Goal: Obtain resource: Download file/media

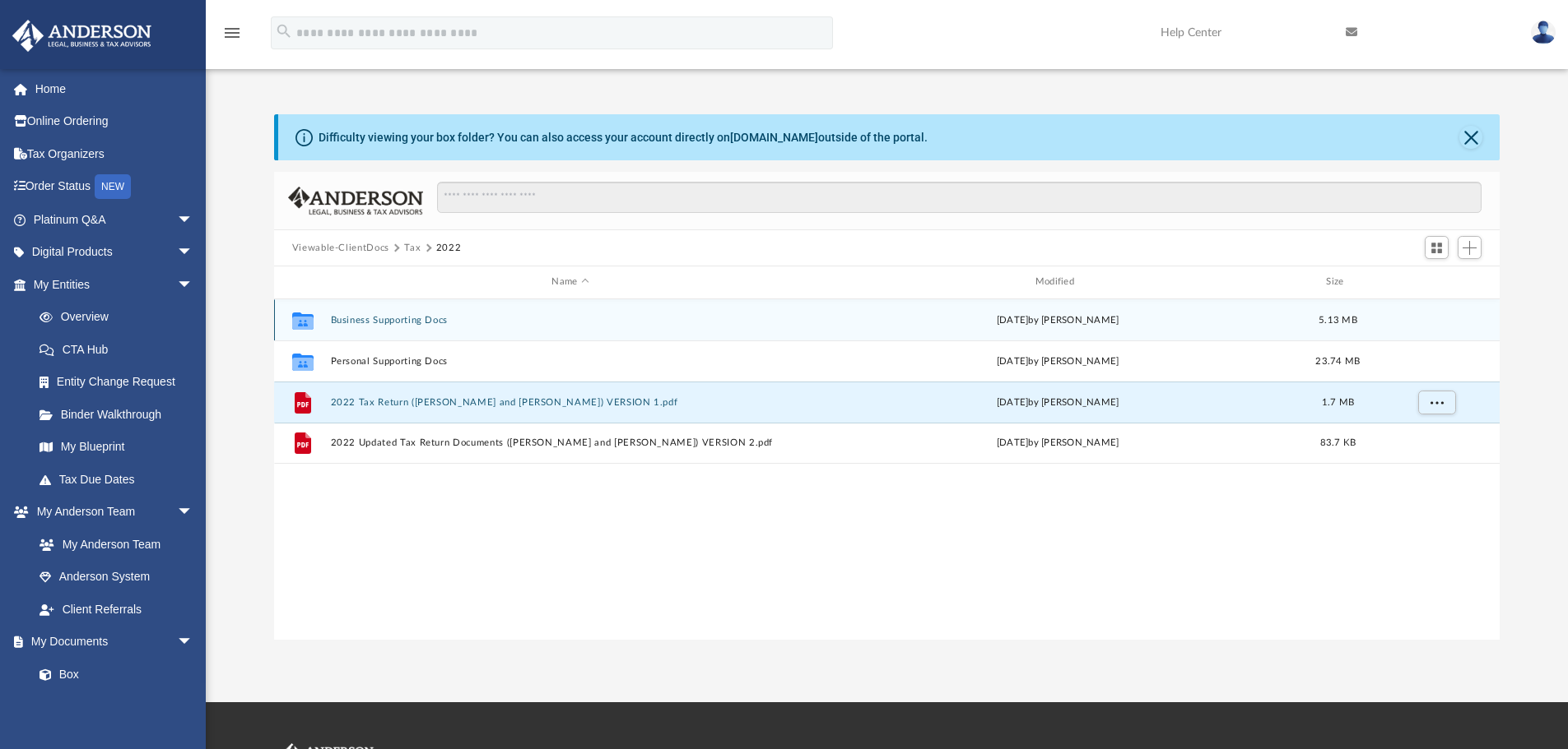
scroll to position [362, 1213]
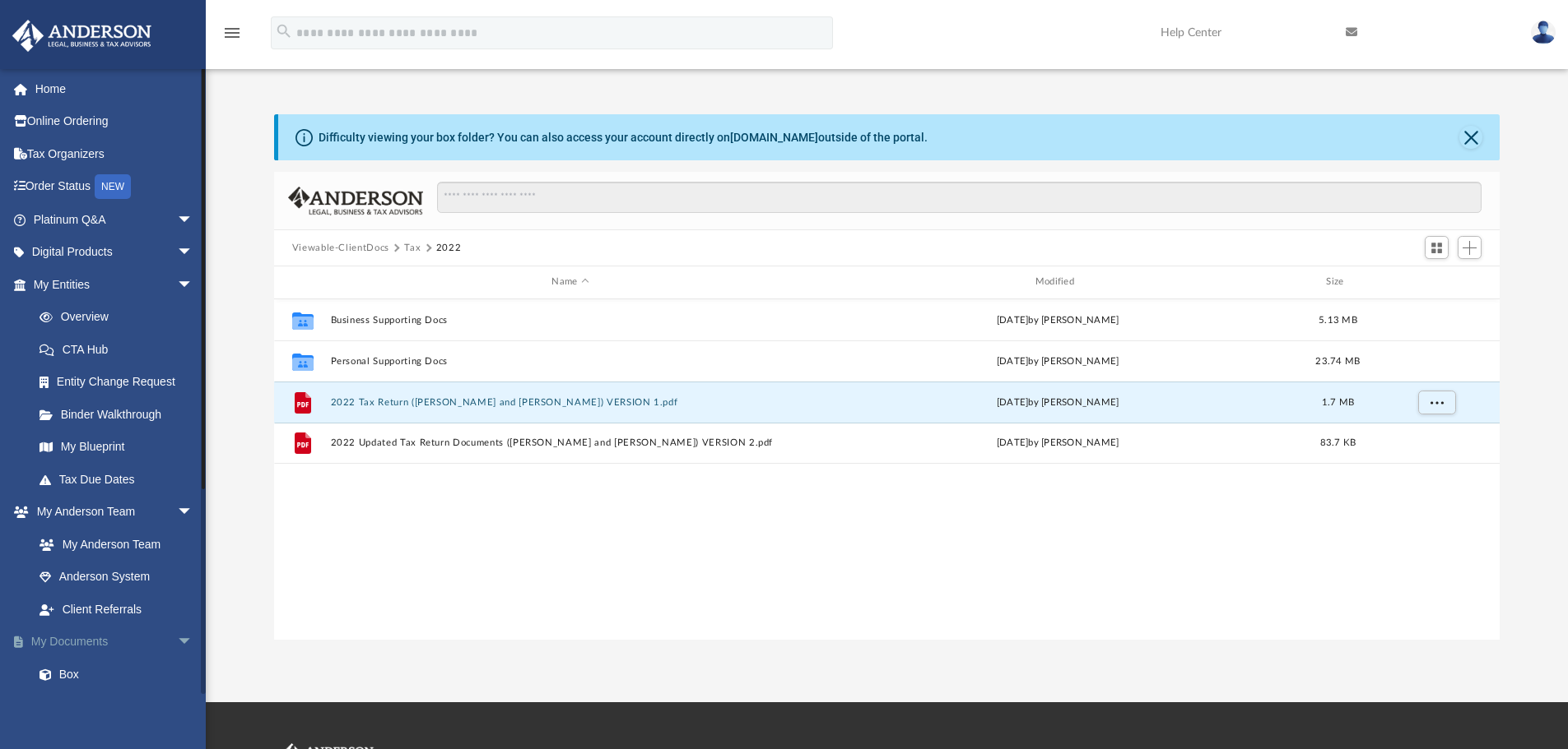
click at [76, 648] on link "My Documents arrow_drop_down" at bounding box center [114, 643] width 206 height 33
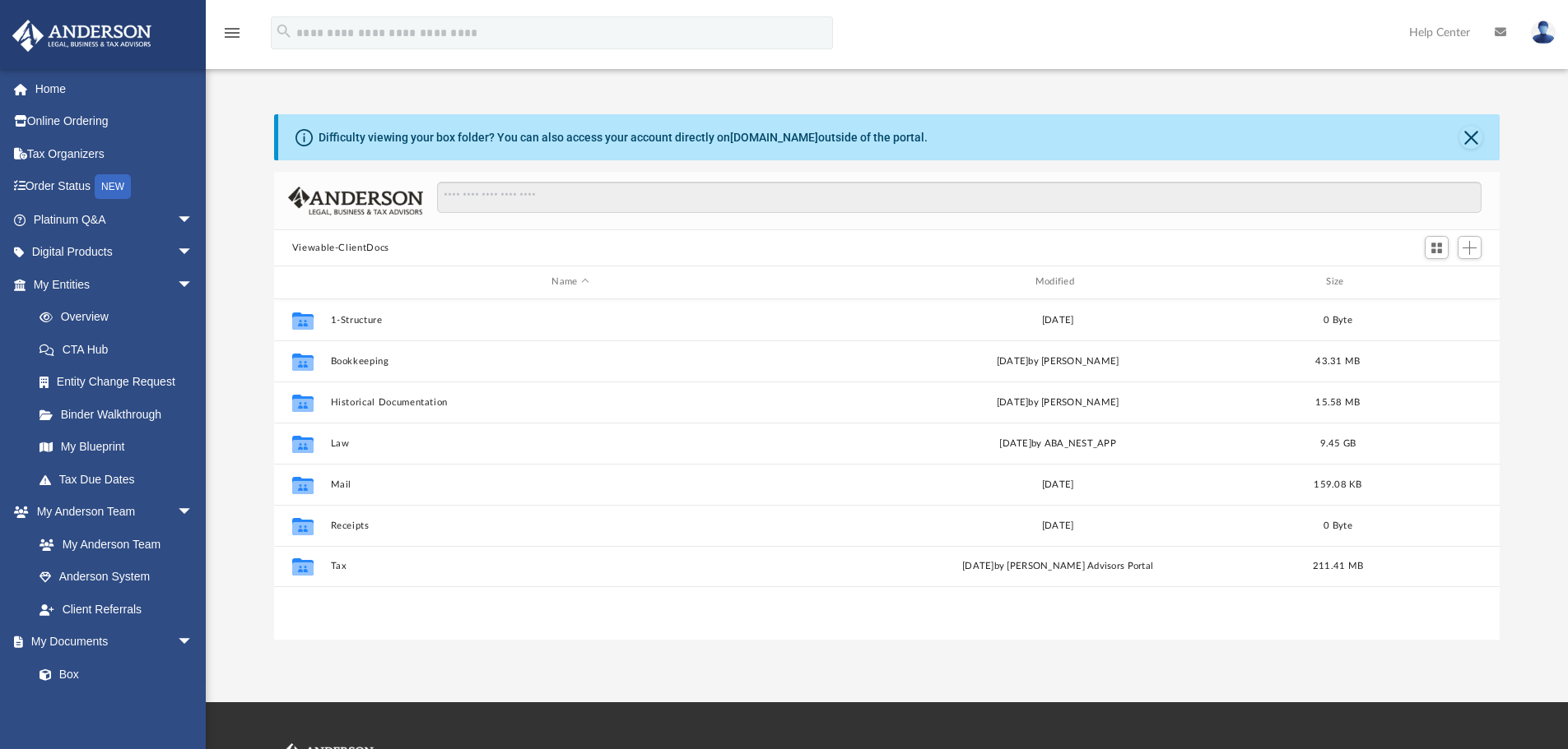
scroll to position [362, 1213]
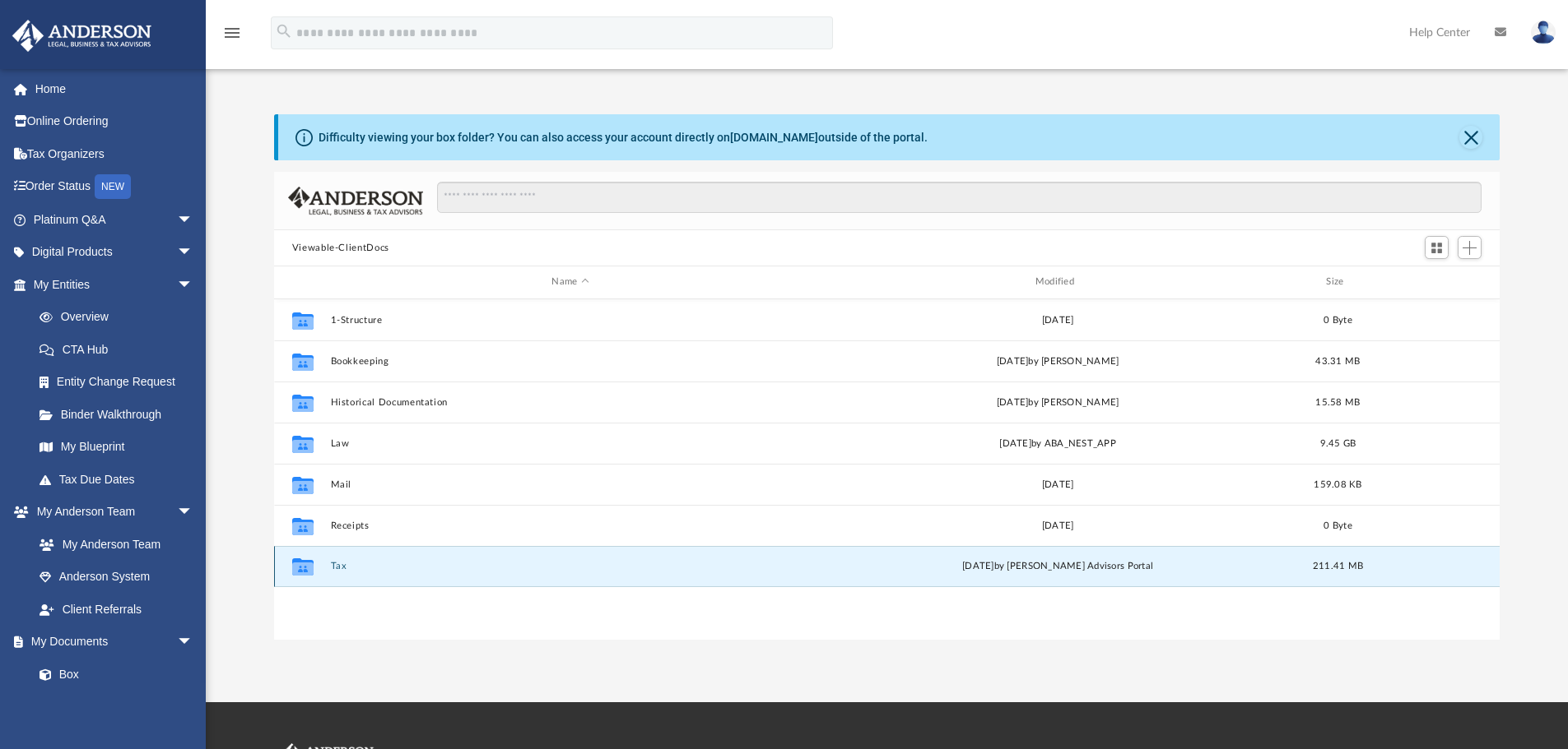
click at [342, 566] on button "Tax" at bounding box center [570, 566] width 480 height 10
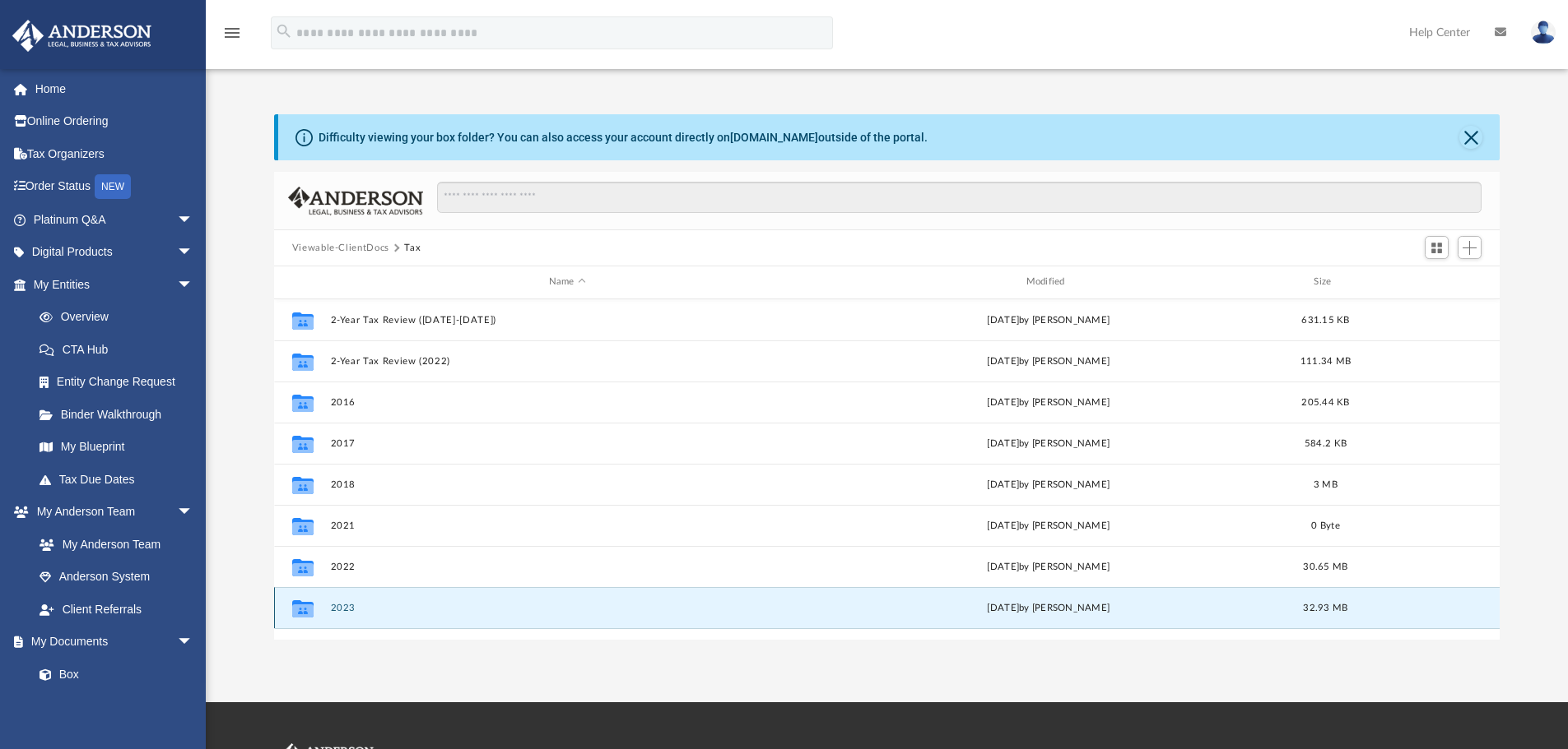
click at [345, 603] on button "2023" at bounding box center [567, 607] width 474 height 10
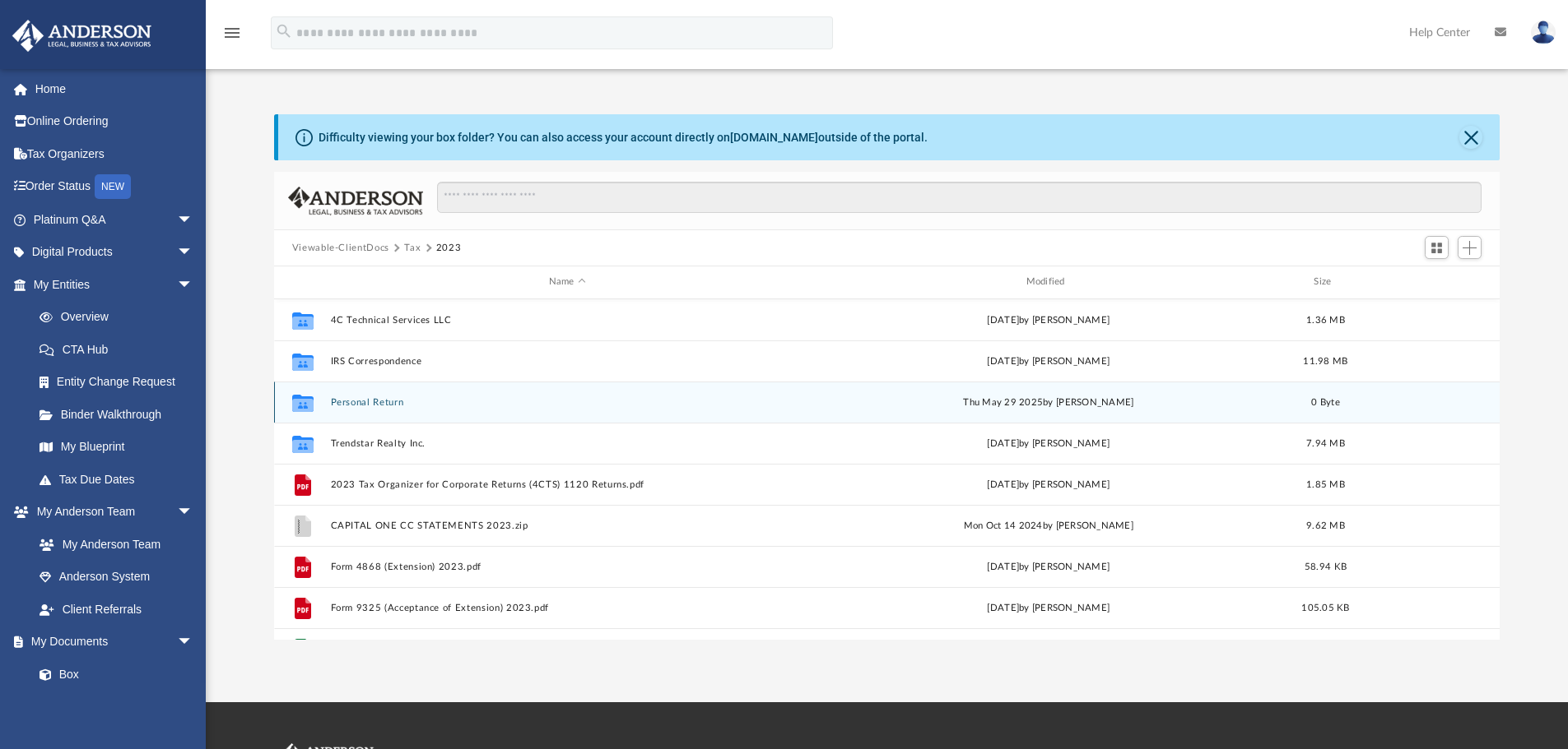
click at [367, 402] on button "Personal Return" at bounding box center [567, 402] width 474 height 10
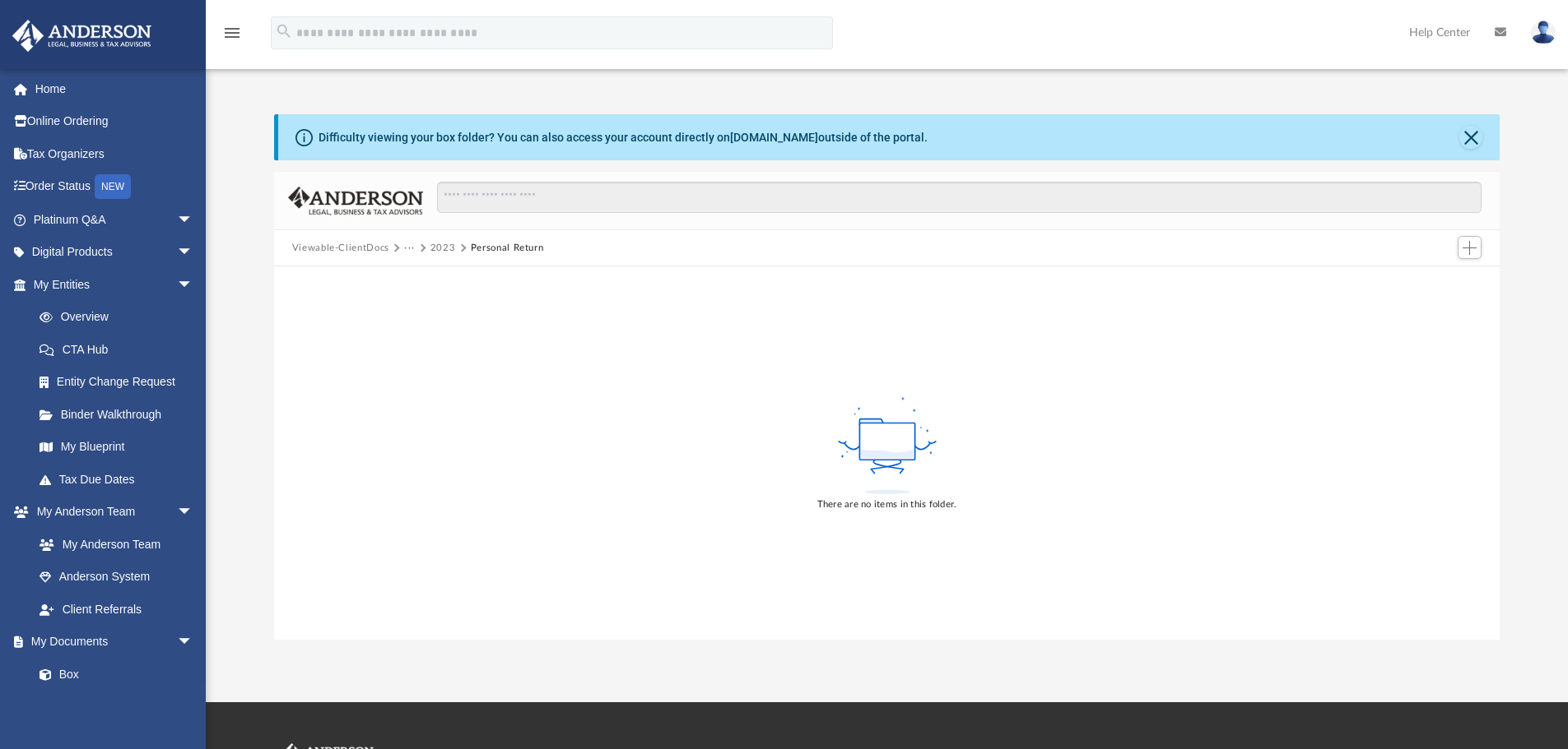
click at [441, 246] on button "2023" at bounding box center [443, 249] width 26 height 15
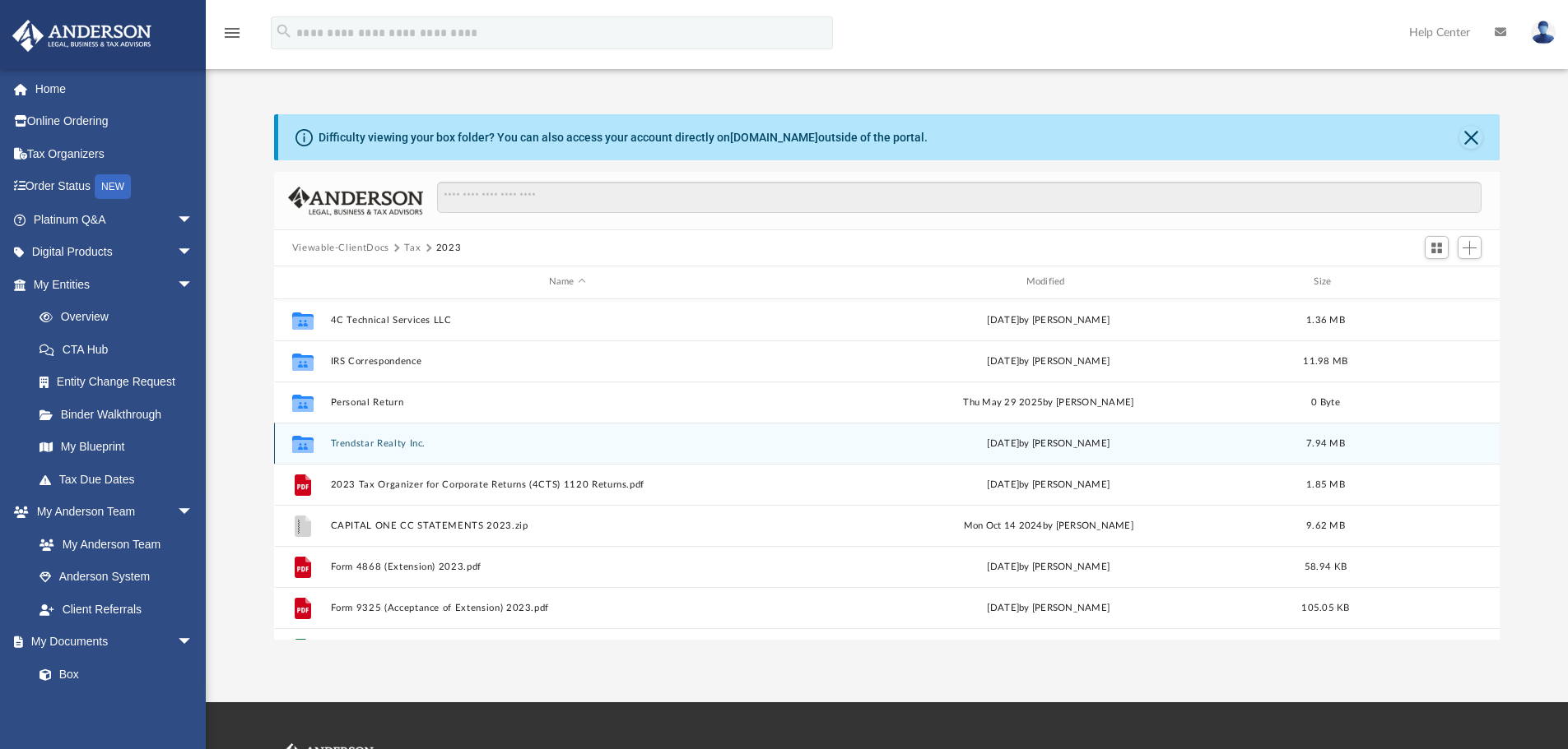
click at [362, 440] on button "Trendstar Realty Inc." at bounding box center [567, 443] width 474 height 10
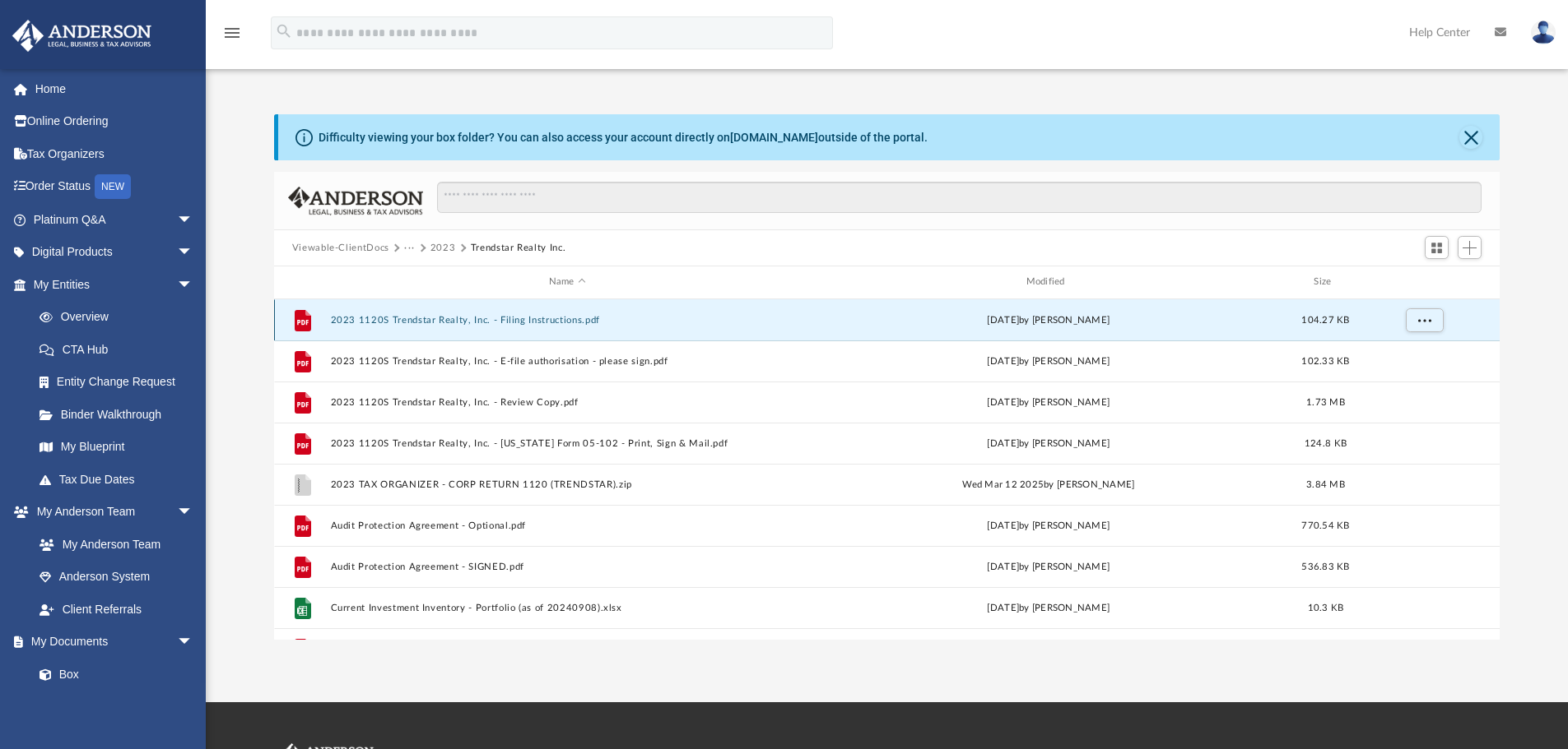
click at [413, 319] on button "2023 1120S Trendstar Realty, Inc. - Filing Instructions.pdf" at bounding box center [567, 319] width 474 height 10
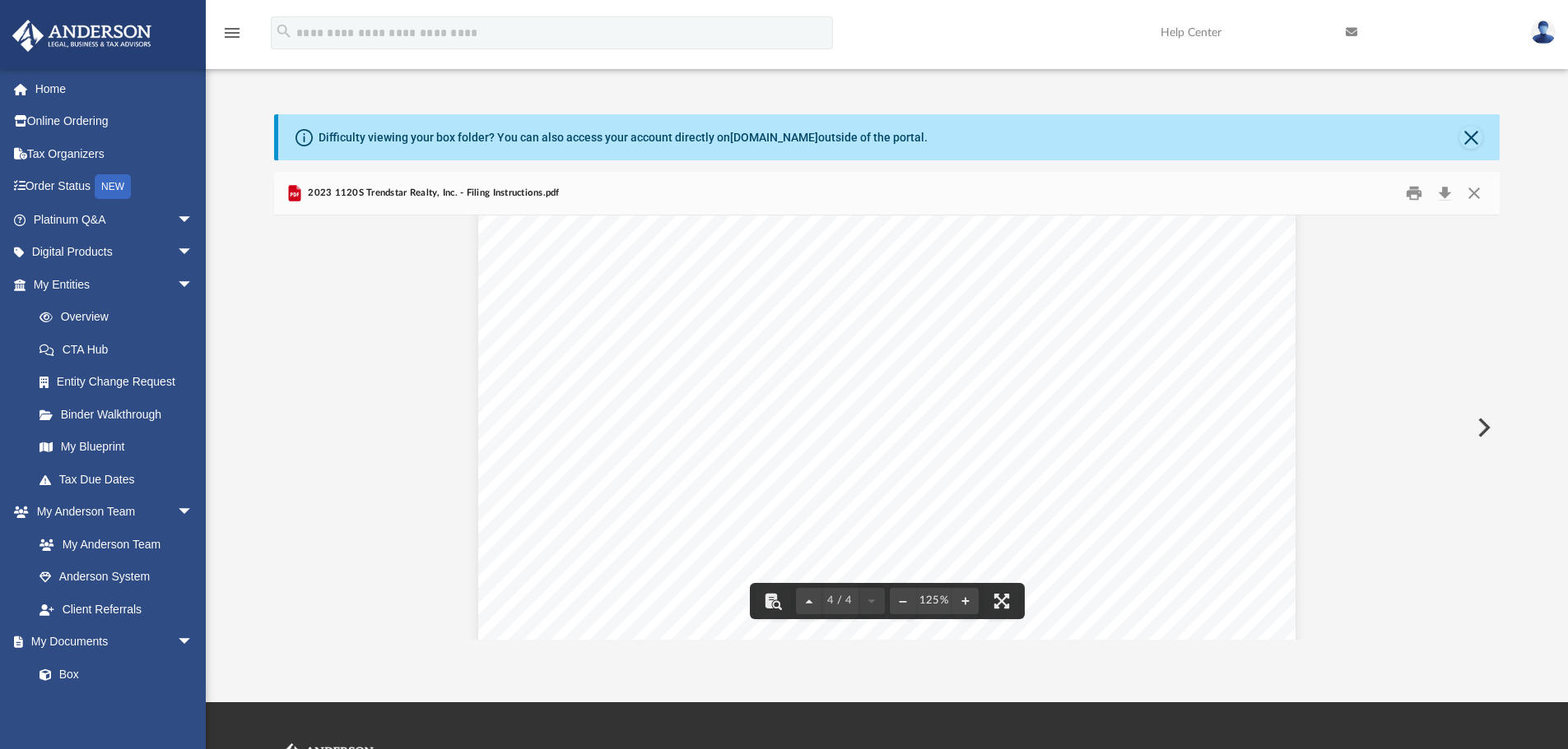
scroll to position [3797, 0]
click at [1471, 189] on button "Close" at bounding box center [1473, 193] width 29 height 26
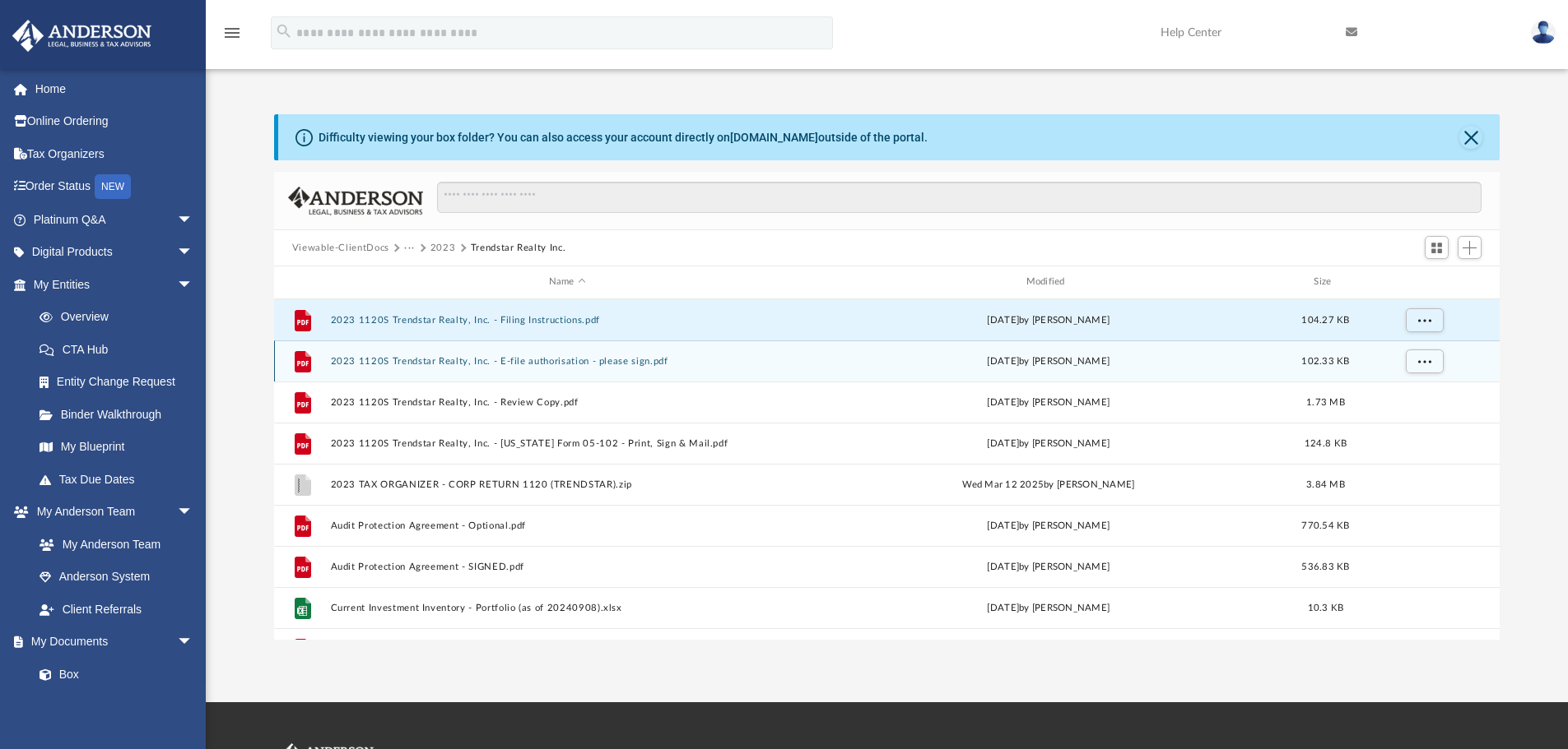
click at [441, 363] on button "2023 1120S Trendstar Realty, Inc. - E-file authorisation - please sign.pdf" at bounding box center [567, 361] width 474 height 10
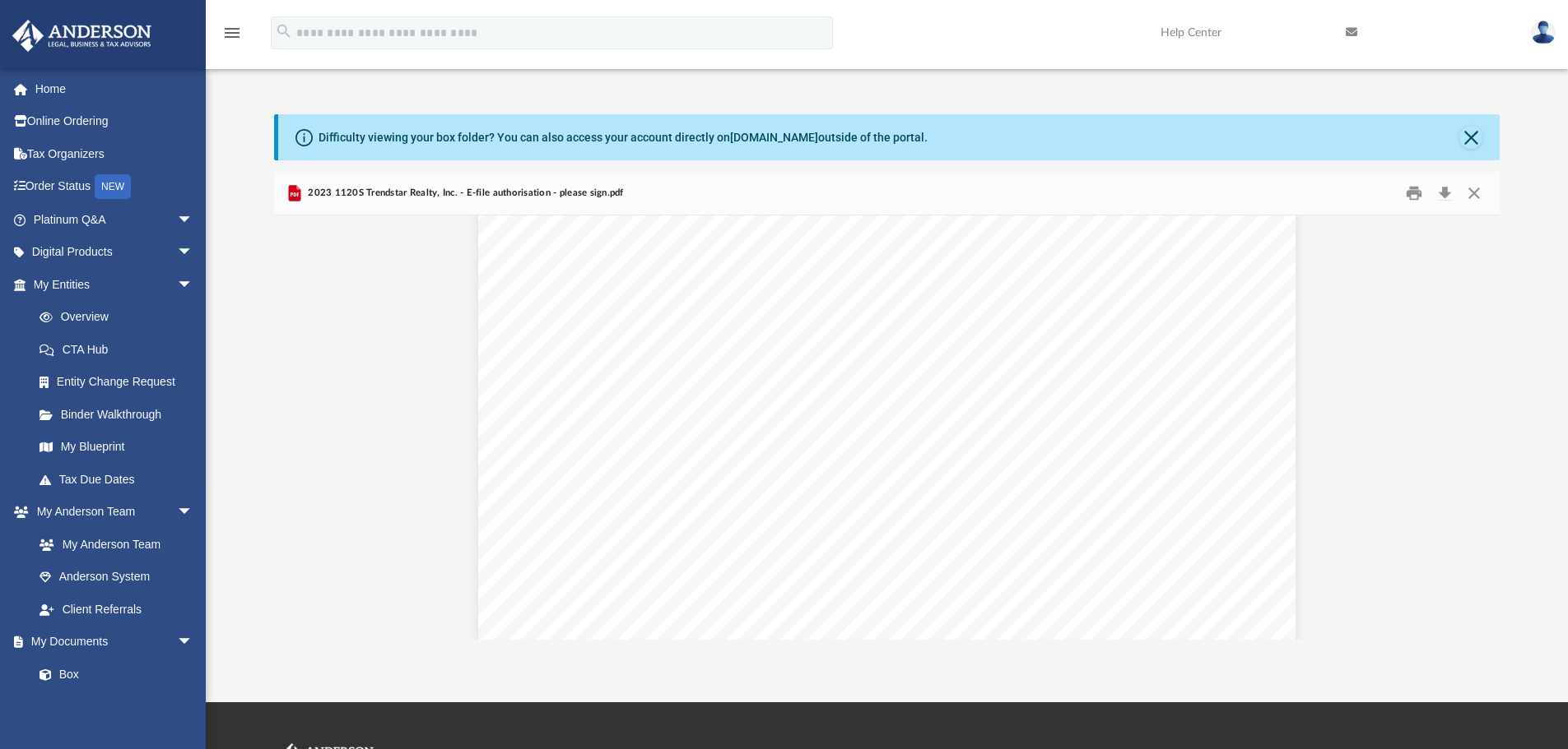
scroll to position [0, 0]
click at [1473, 192] on button "Close" at bounding box center [1473, 193] width 29 height 26
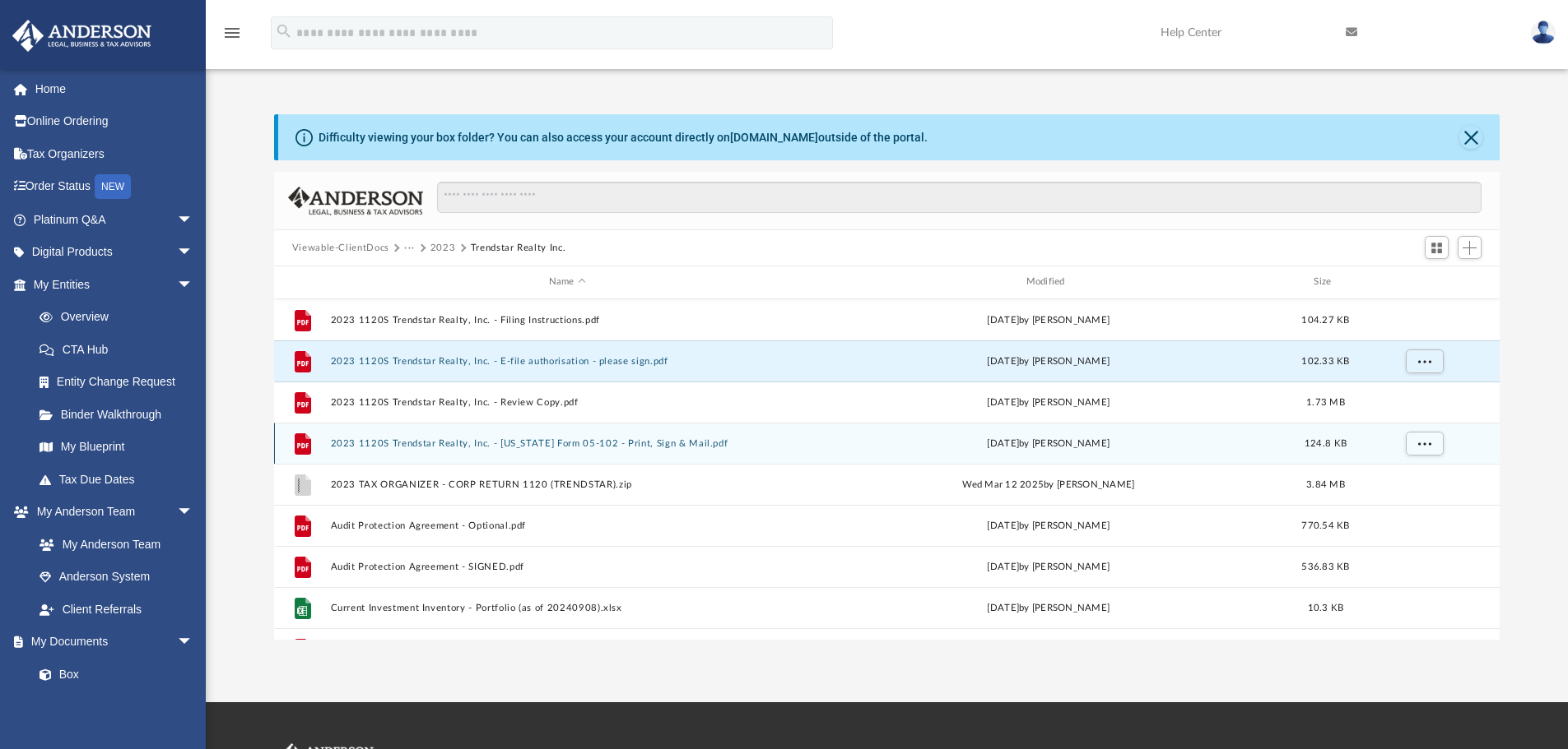
click at [473, 443] on button "2023 1120S Trendstar Realty, Inc. - Texas Form 05-102 - Print, Sign & Mail.pdf" at bounding box center [567, 443] width 474 height 10
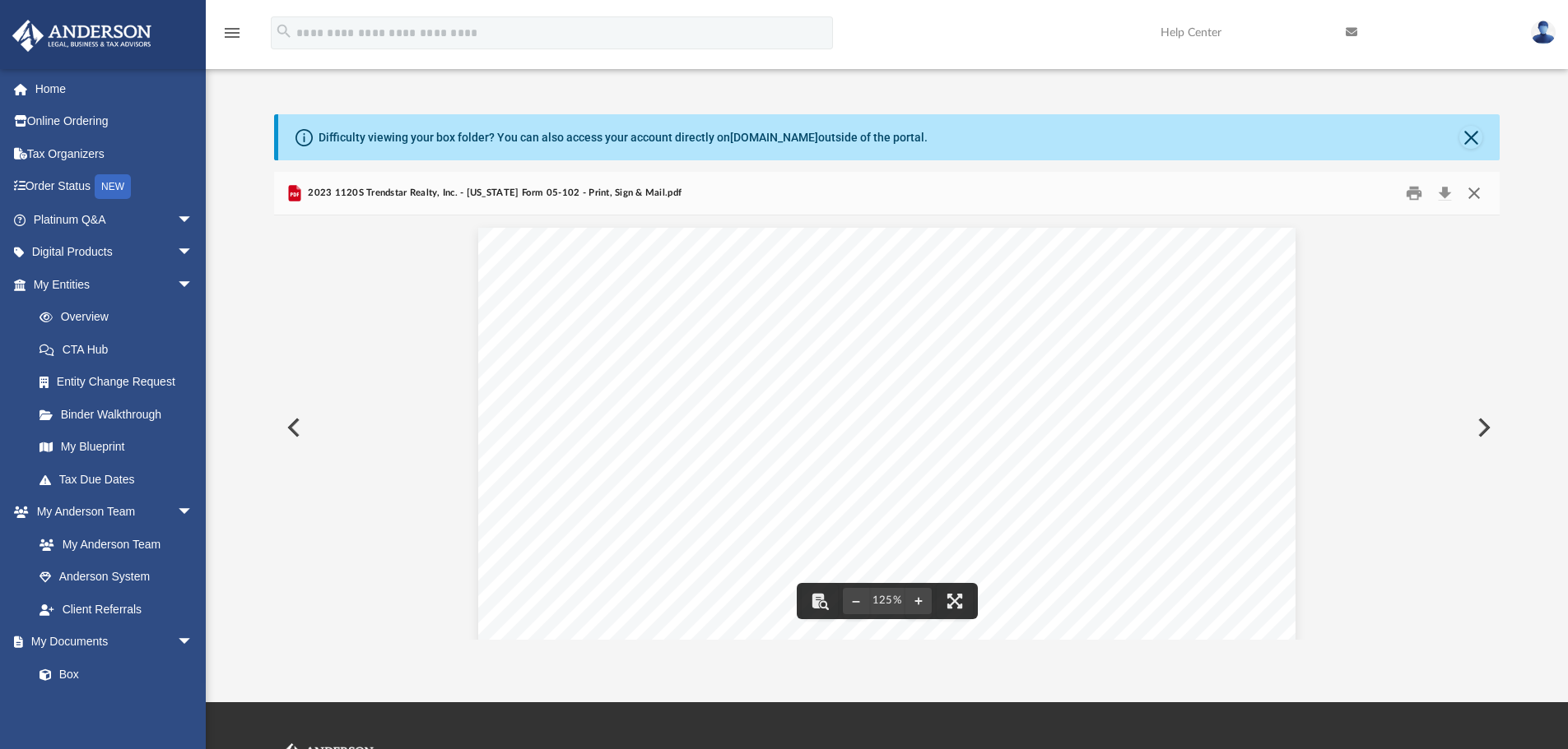
click at [1474, 189] on button "Close" at bounding box center [1473, 193] width 29 height 26
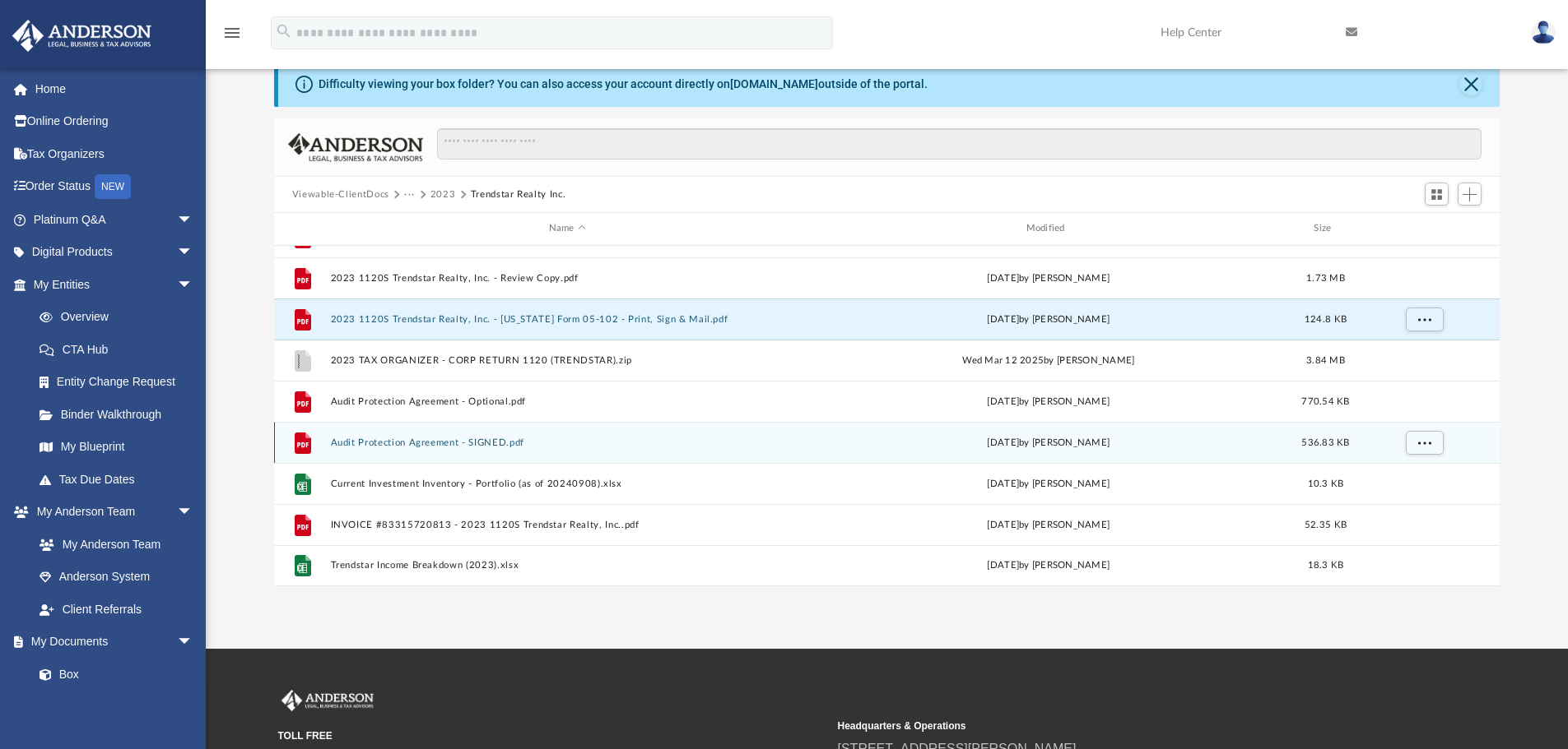
scroll to position [83, 0]
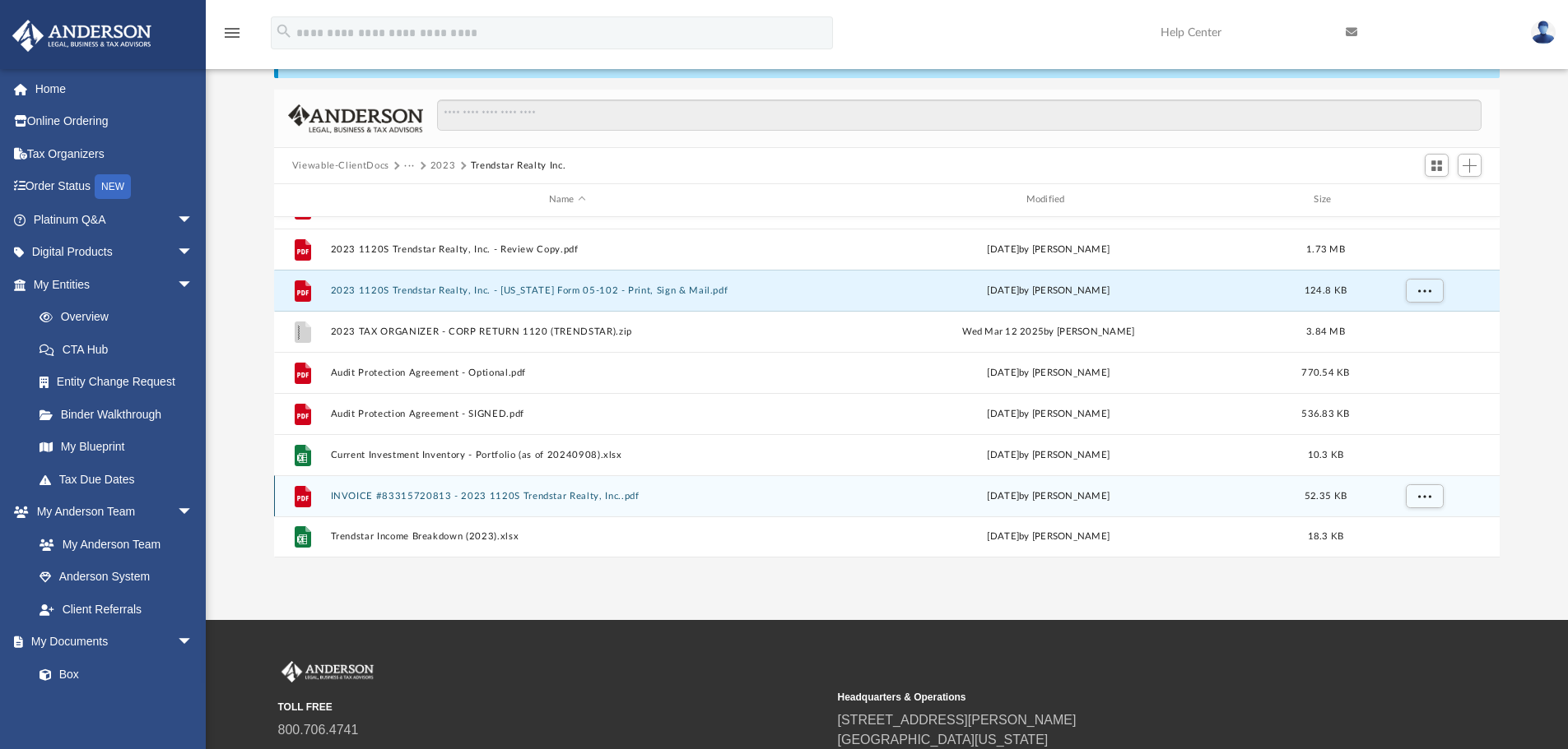
click at [437, 493] on button "INVOICE #83315720813 - 2023 1120S Trendstar Realty, Inc..pdf" at bounding box center [567, 496] width 474 height 10
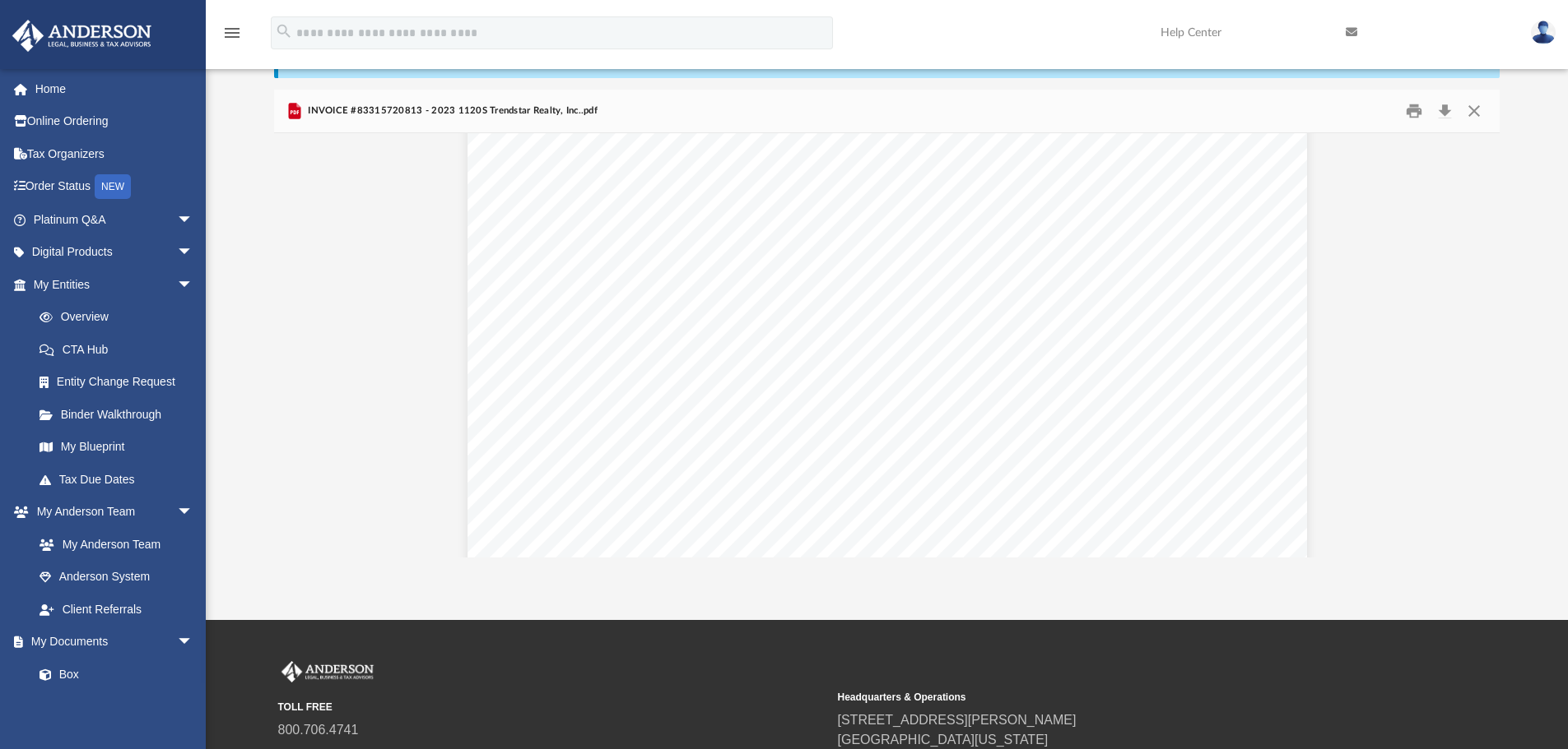
scroll to position [0, 0]
click at [1471, 113] on button "Close" at bounding box center [1473, 111] width 29 height 26
